Goal: Navigation & Orientation: Go to known website

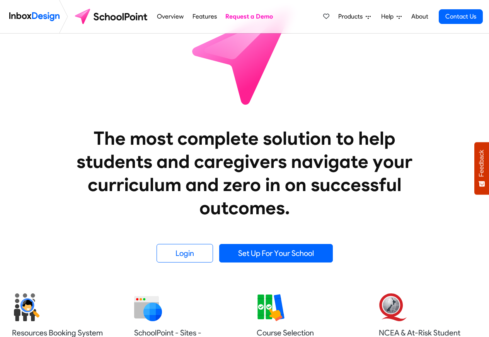
scroll to position [46, 0]
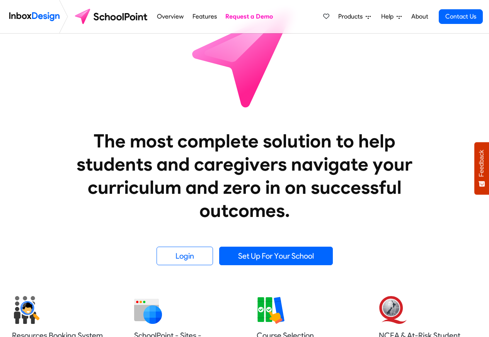
click at [170, 3] on li "Overview" at bounding box center [170, 16] width 35 height 33
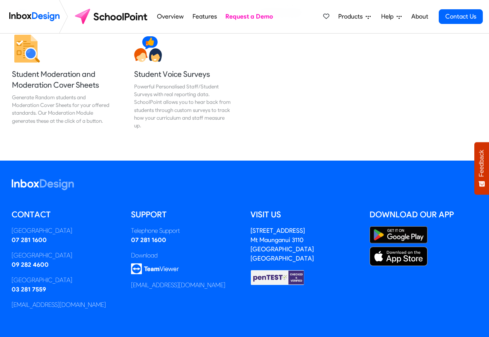
scroll to position [1017, 0]
